Goal: Use online tool/utility: Utilize a website feature to perform a specific function

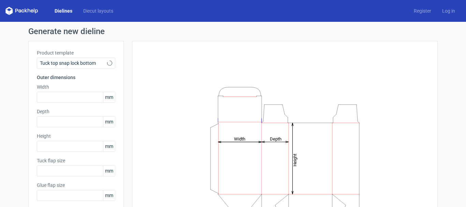
type input "15"
type input "10"
click at [76, 66] on span "Tuck top snap lock bottom" at bounding box center [73, 63] width 67 height 7
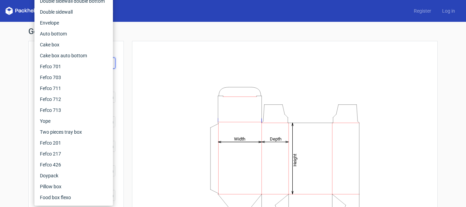
click at [144, 26] on div "Generate new dieline Product template Tuck top snap lock bottom Outer dimension…" at bounding box center [233, 144] width 466 height 245
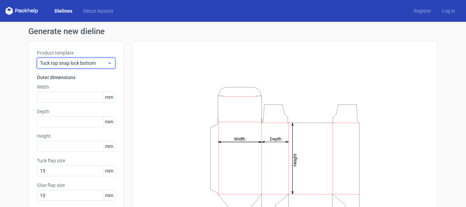
click at [72, 64] on span "Tuck top snap lock bottom" at bounding box center [73, 63] width 67 height 7
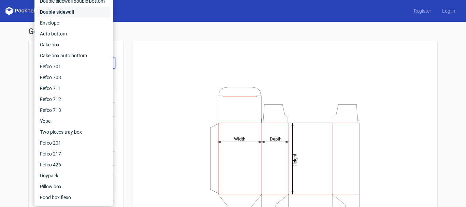
click at [67, 9] on div "Double sidewall" at bounding box center [73, 11] width 73 height 11
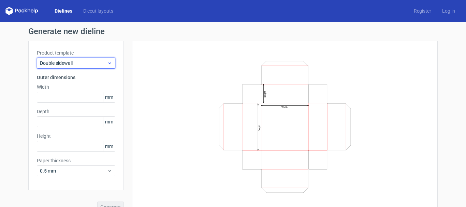
click at [45, 63] on span "Double sidewall" at bounding box center [73, 63] width 67 height 7
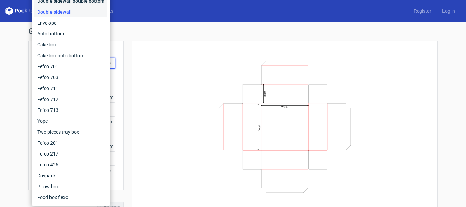
click at [58, 3] on div "Double sidewall double bottom" at bounding box center [70, 1] width 73 height 11
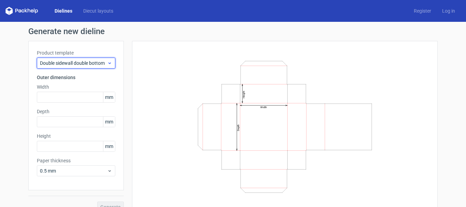
click at [56, 66] on span "Double sidewall double bottom" at bounding box center [73, 63] width 67 height 7
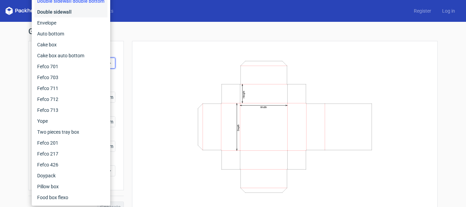
click at [48, 11] on div "Double sidewall" at bounding box center [70, 11] width 73 height 11
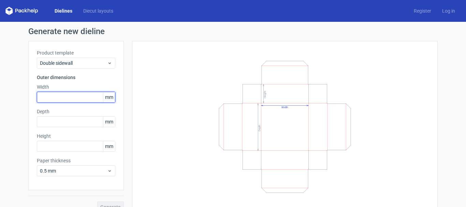
click at [47, 96] on input "text" at bounding box center [76, 97] width 79 height 11
click at [108, 97] on span "mm" at bounding box center [109, 97] width 12 height 10
click at [54, 98] on input "text" at bounding box center [76, 97] width 79 height 11
click at [90, 11] on link "Diecut layouts" at bounding box center [98, 11] width 41 height 7
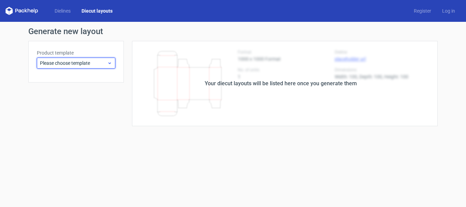
click at [60, 60] on span "Please choose template" at bounding box center [73, 63] width 67 height 7
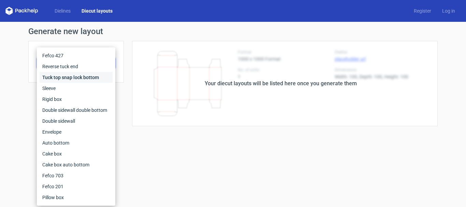
click at [64, 75] on div "Tuck top snap lock bottom" at bounding box center [76, 77] width 73 height 11
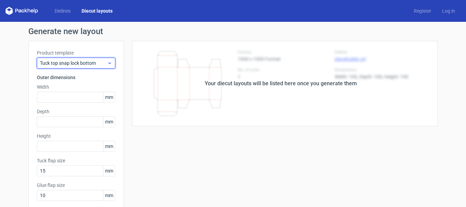
click at [72, 60] on span "Tuck top snap lock bottom" at bounding box center [73, 63] width 67 height 7
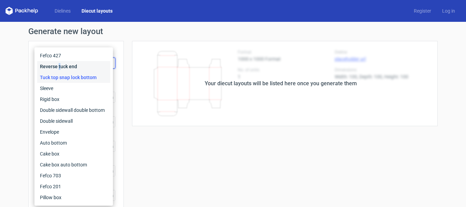
click at [59, 64] on div "Reverse tuck end" at bounding box center [73, 66] width 73 height 11
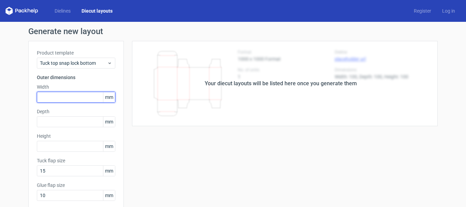
click at [46, 93] on input "text" at bounding box center [76, 97] width 79 height 11
